Goal: Task Accomplishment & Management: Use online tool/utility

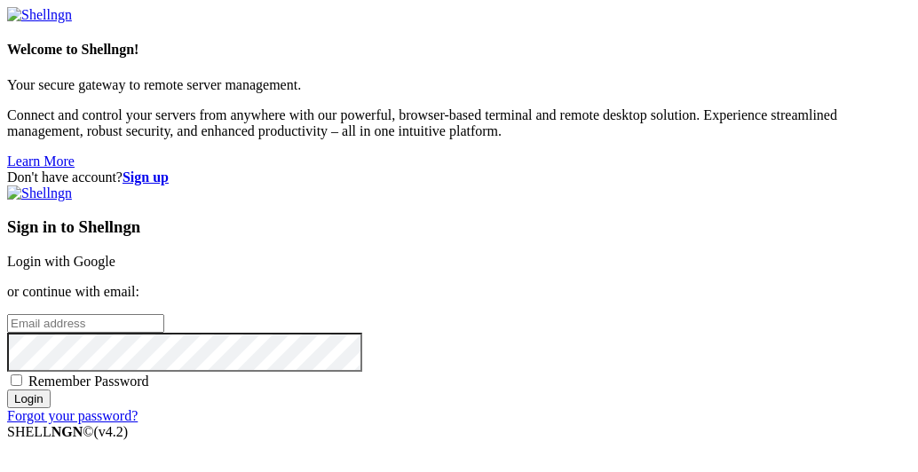
click at [164, 314] on input "email" at bounding box center [85, 323] width 157 height 19
type input "e"
type input "[EMAIL_ADDRESS][DOMAIN_NAME]"
click at [51, 390] on input "Login" at bounding box center [28, 399] width 43 height 19
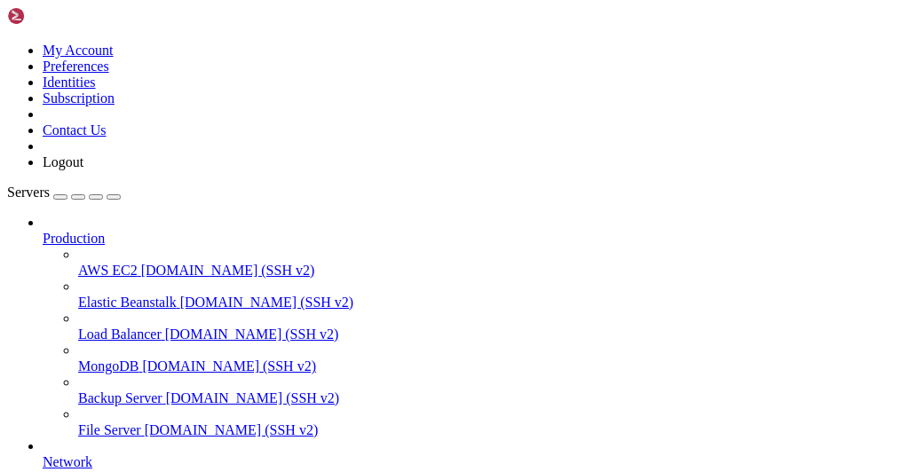
click at [105, 231] on span "Production" at bounding box center [74, 238] width 62 height 15
click at [60, 197] on div "button" at bounding box center [60, 197] width 0 height 0
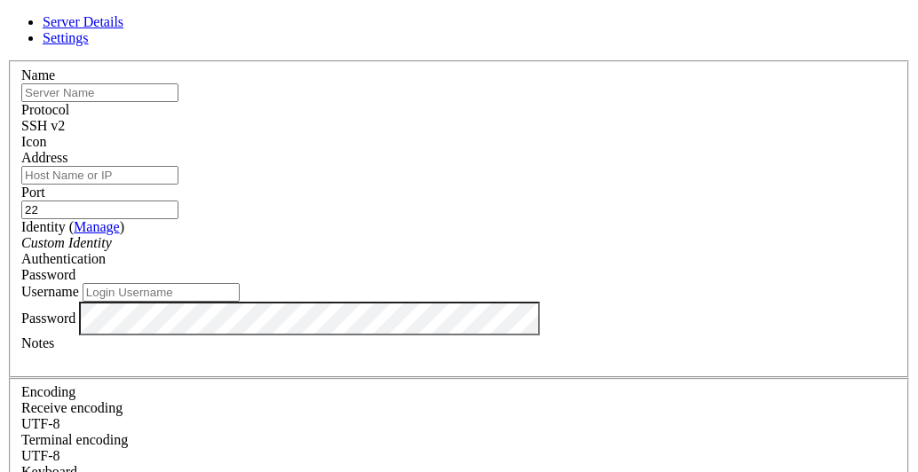
click at [178, 102] on input "text" at bounding box center [99, 92] width 157 height 19
type input "tg"
click at [178, 185] on input "Address" at bounding box center [99, 175] width 157 height 19
type input "[TECHNICAL_ID]"
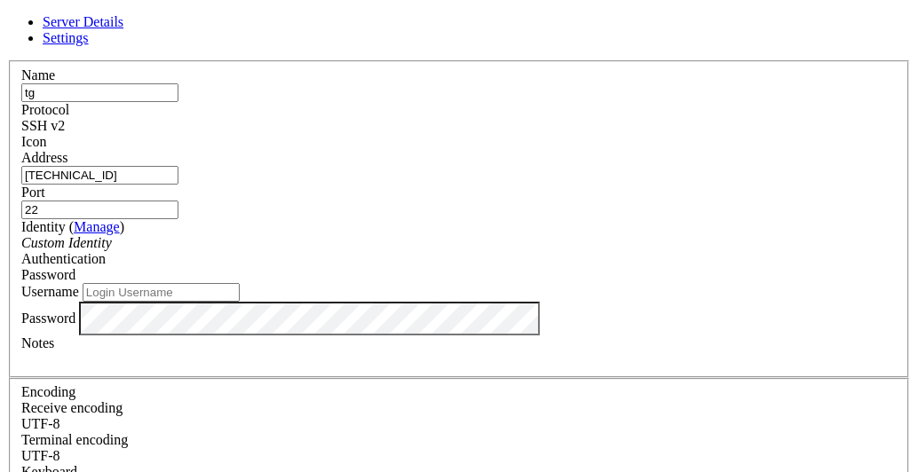
click at [240, 283] on input "Username" at bounding box center [161, 292] width 157 height 19
type input "root"
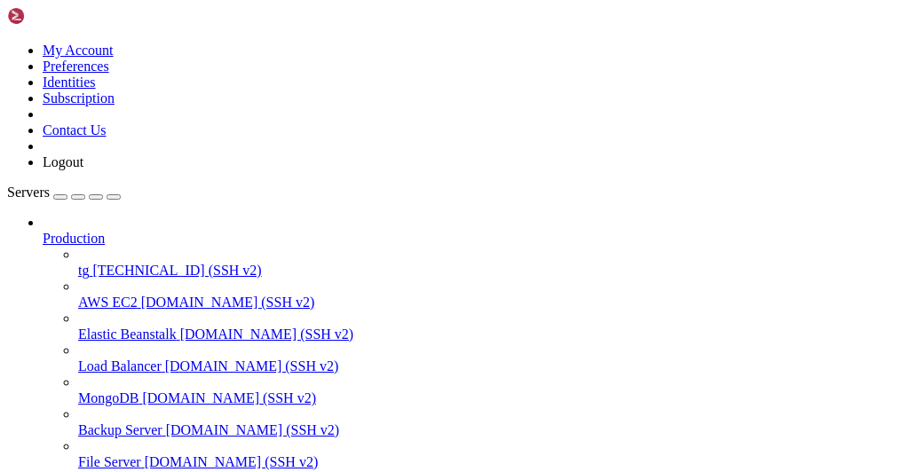
click at [153, 263] on span "[TECHNICAL_ID] (SSH v2)" at bounding box center [176, 270] width 169 height 15
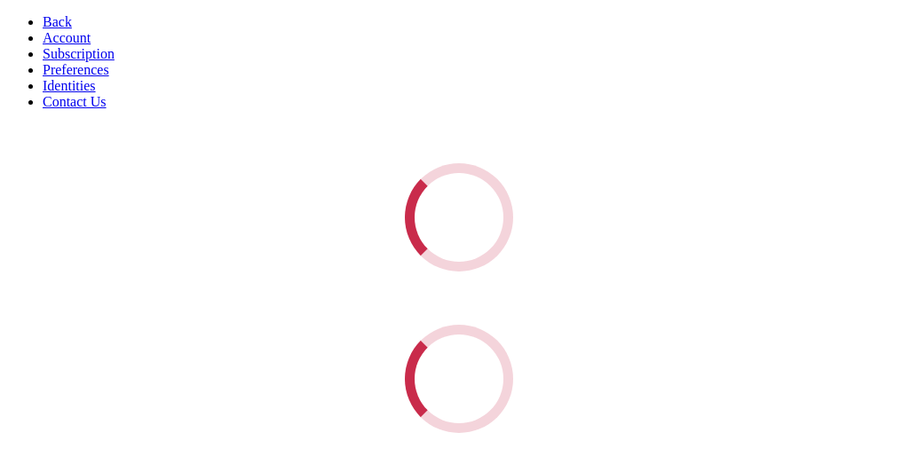
click at [43, 26] on link "Back" at bounding box center [57, 21] width 29 height 15
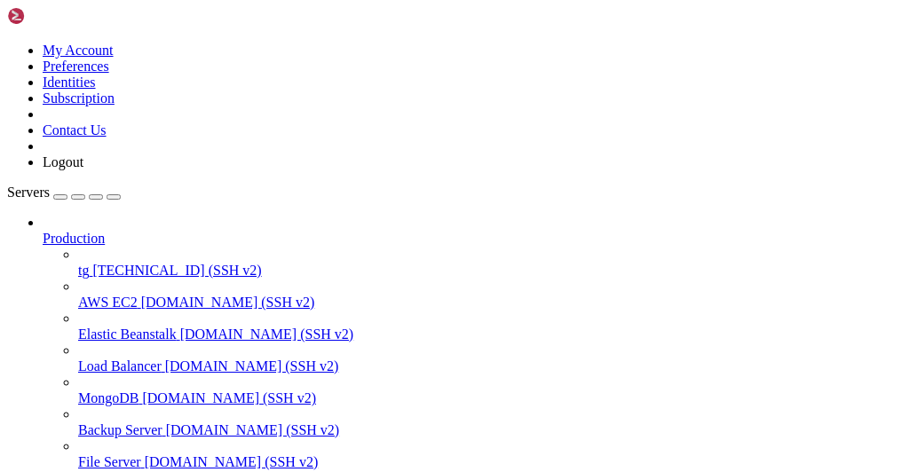
drag, startPoint x: 442, startPoint y: 76, endPoint x: 495, endPoint y: 83, distance: 53.7
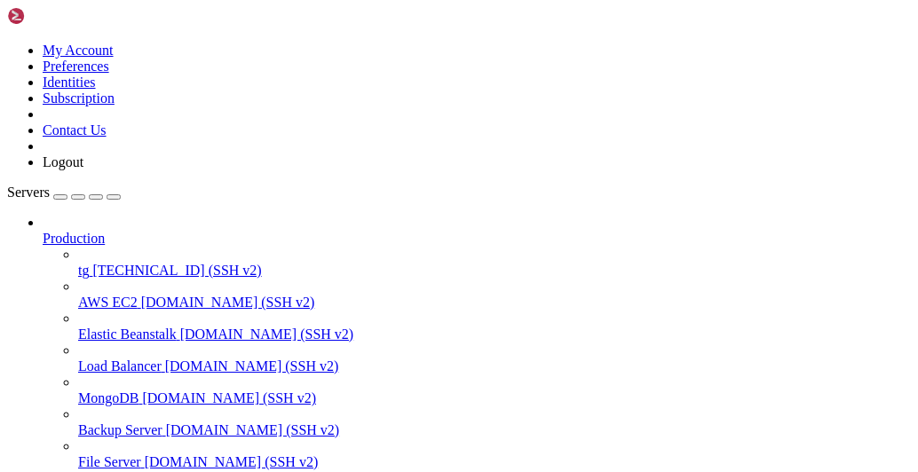
click at [207, 37] on div "My Account Preferences Identities Subscription Contact Us Logout" at bounding box center [458, 88] width 903 height 163
click at [7, 43] on link at bounding box center [7, 43] width 0 height 0
click at [83, 170] on link "Logout" at bounding box center [63, 161] width 41 height 15
